Goal: Transaction & Acquisition: Download file/media

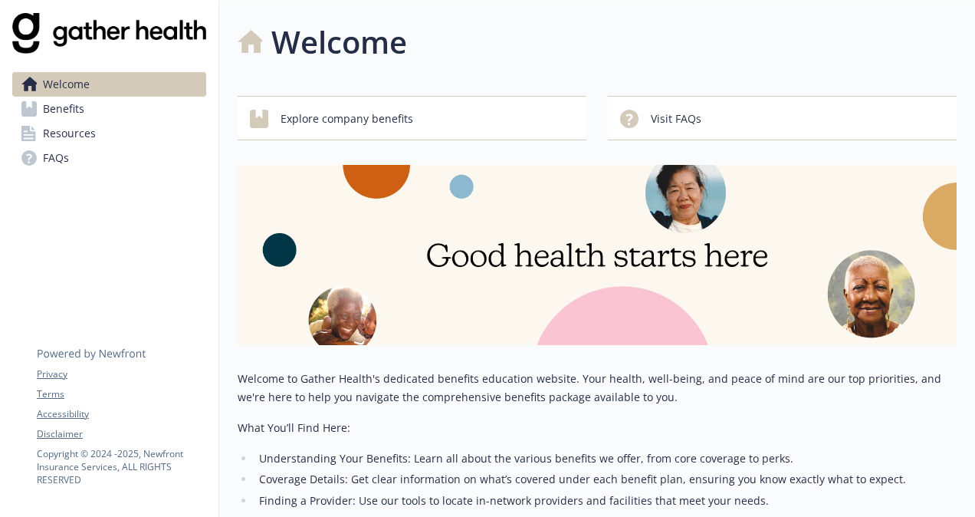
click at [63, 108] on span "Benefits" at bounding box center [63, 109] width 41 height 25
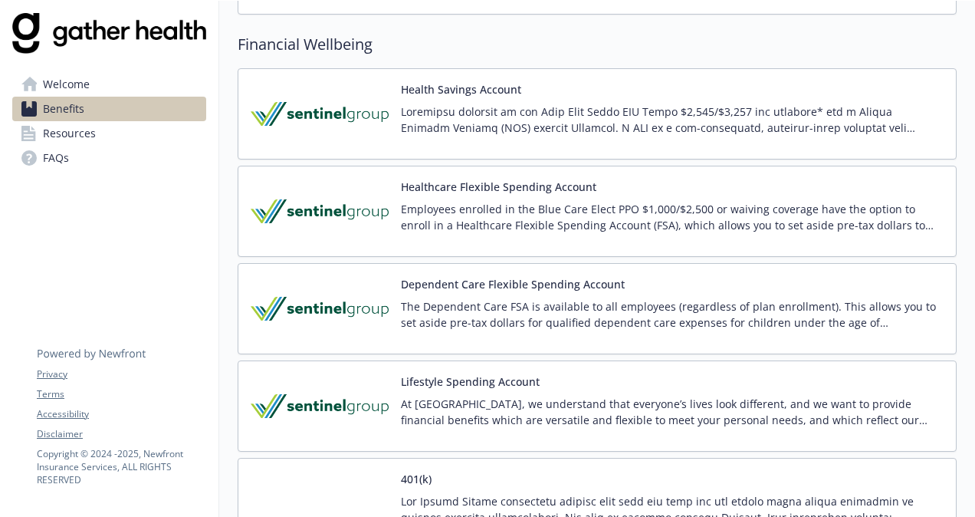
scroll to position [1549, 0]
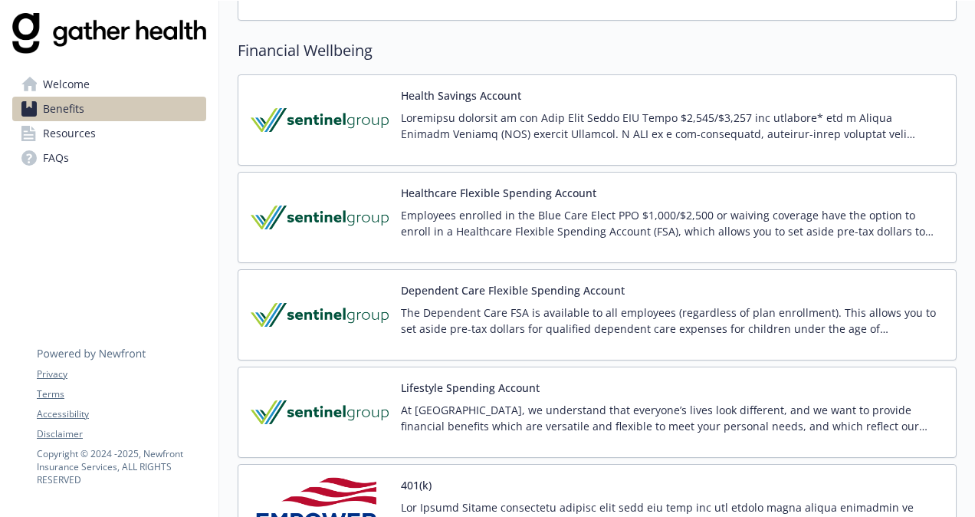
click at [365, 477] on img at bounding box center [320, 509] width 138 height 65
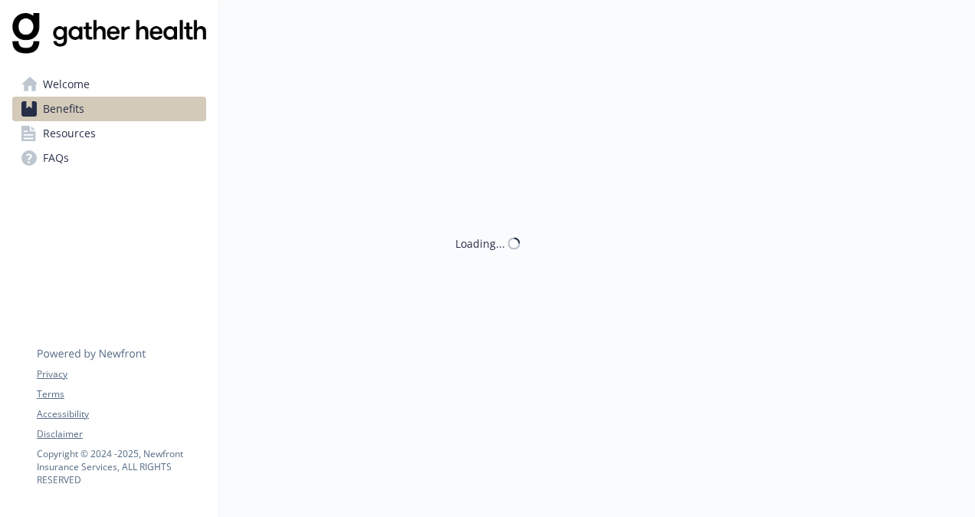
scroll to position [1549, 0]
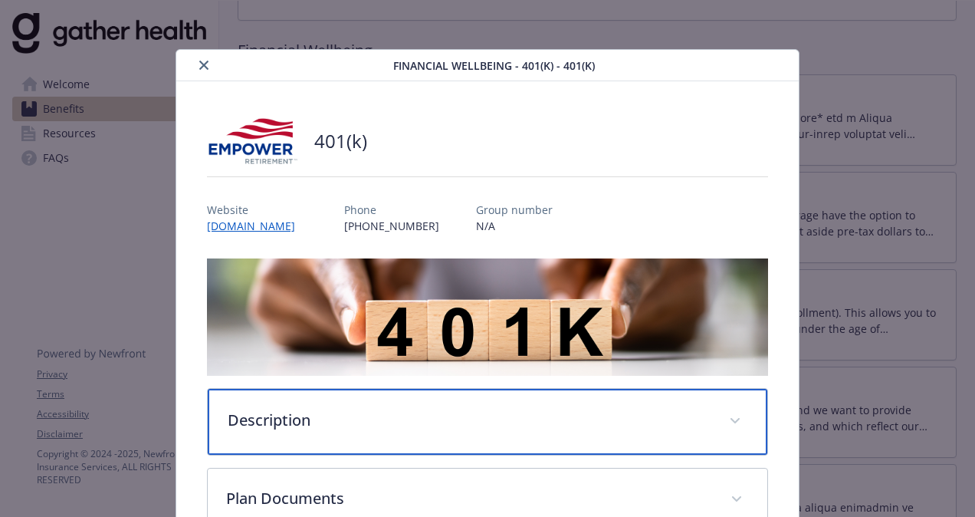
click at [728, 419] on span "details for plan Financial Wellbeing - 401(k) - 401(k)" at bounding box center [735, 421] width 25 height 25
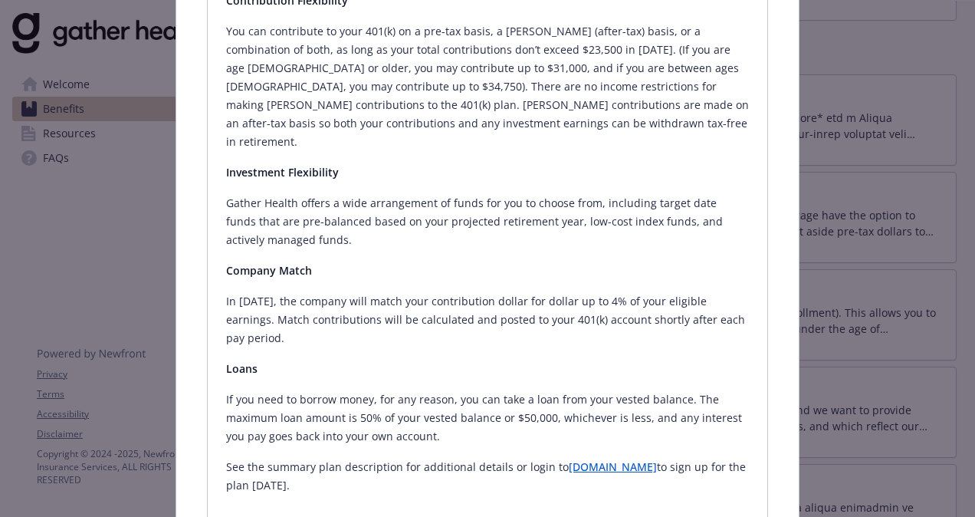
scroll to position [521, 0]
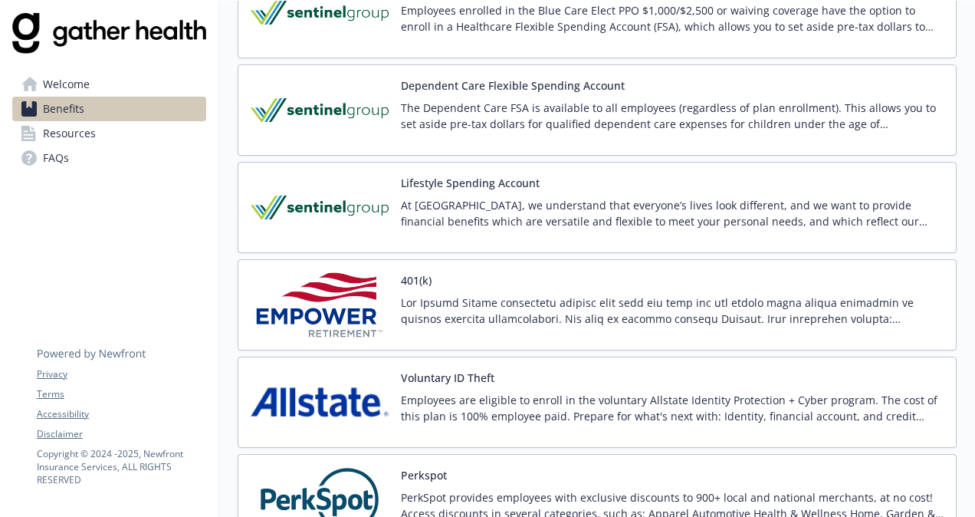
scroll to position [1795, 0]
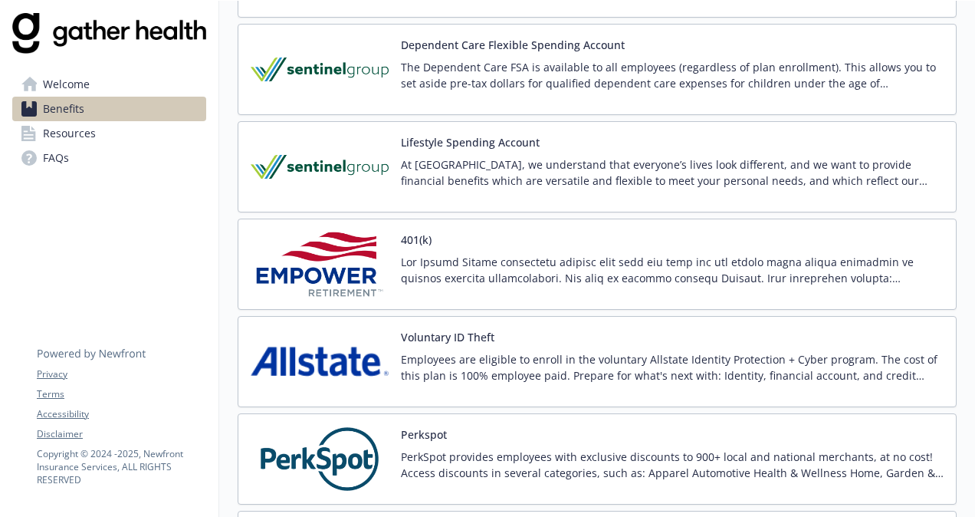
click at [451, 270] on p at bounding box center [672, 270] width 543 height 32
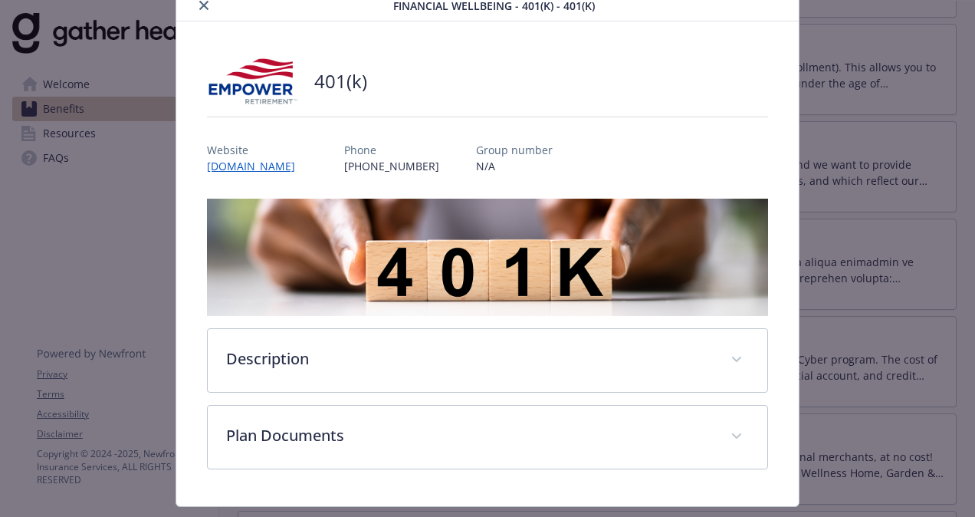
scroll to position [95, 0]
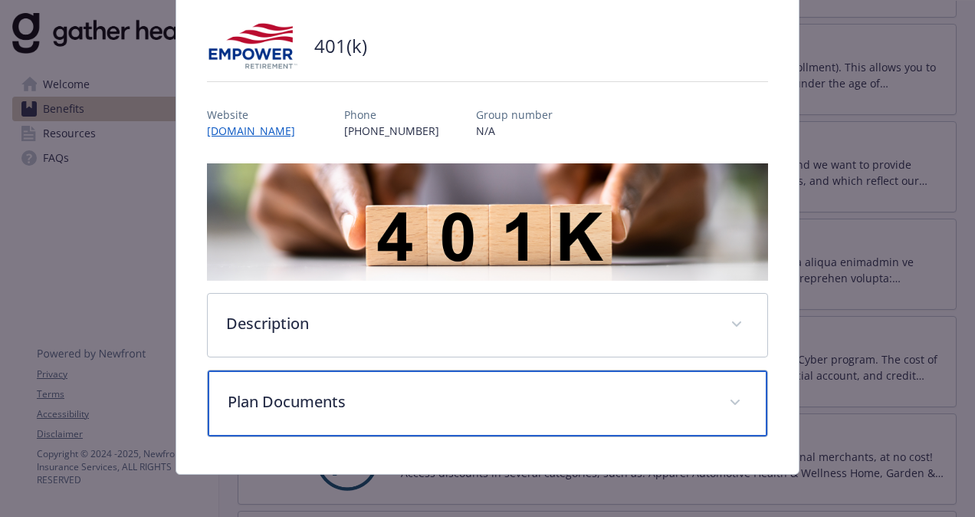
click at [732, 402] on span "details for plan Financial Wellbeing - 401(k) - 401(k)" at bounding box center [735, 402] width 25 height 25
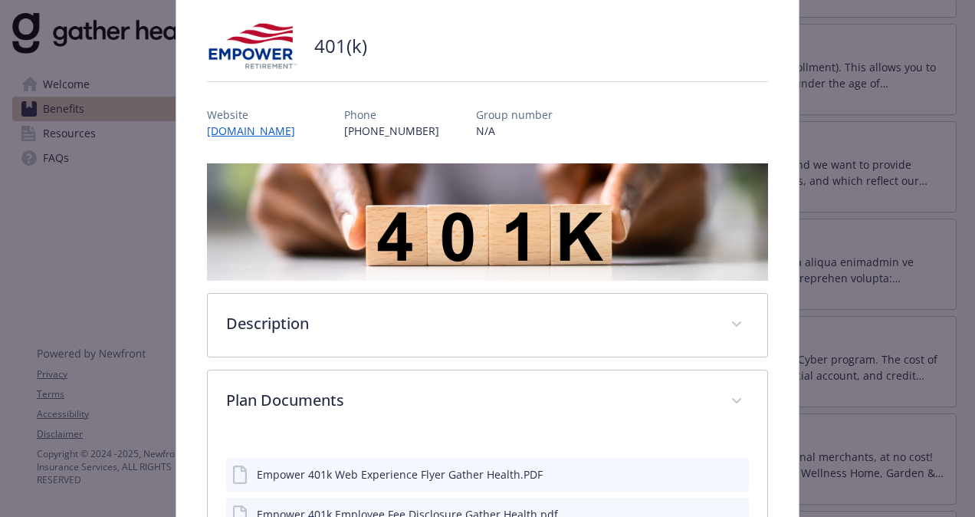
click at [705, 475] on icon "download file" at bounding box center [709, 473] width 12 height 12
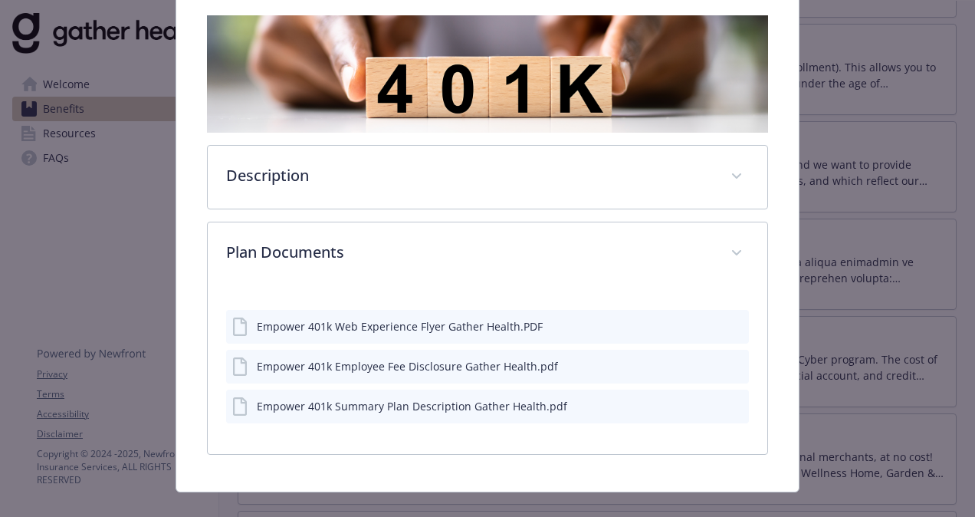
scroll to position [264, 0]
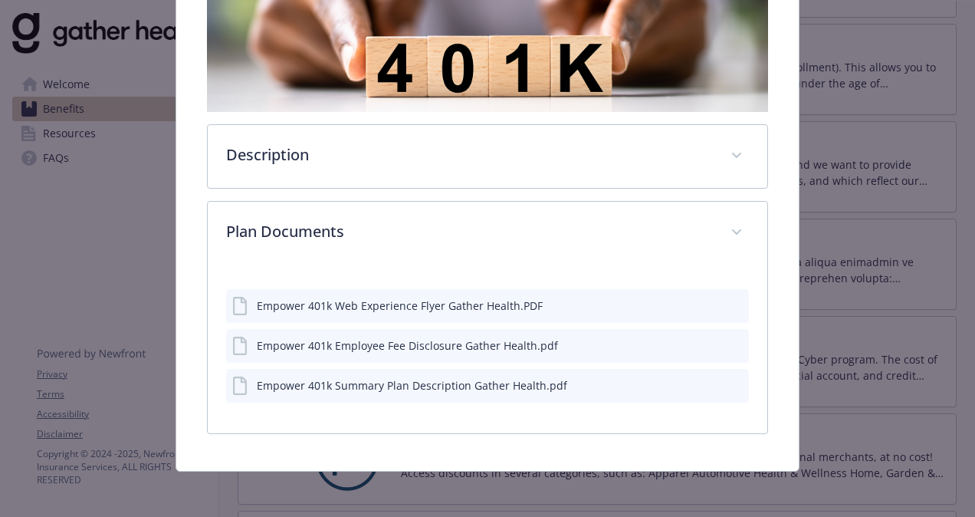
click at [703, 345] on icon "download file" at bounding box center [709, 344] width 12 height 12
click at [383, 337] on div "Empower 401k Employee Fee Disclosure Gather Health.pdf" at bounding box center [407, 345] width 301 height 16
click at [703, 343] on icon "download file" at bounding box center [709, 344] width 12 height 12
click at [695, 389] on div "Empower 401k Summary Plan Description Gather Health.pdf" at bounding box center [487, 386] width 523 height 34
click at [703, 379] on icon "download file" at bounding box center [709, 384] width 12 height 12
